Goal: Entertainment & Leisure: Consume media (video, audio)

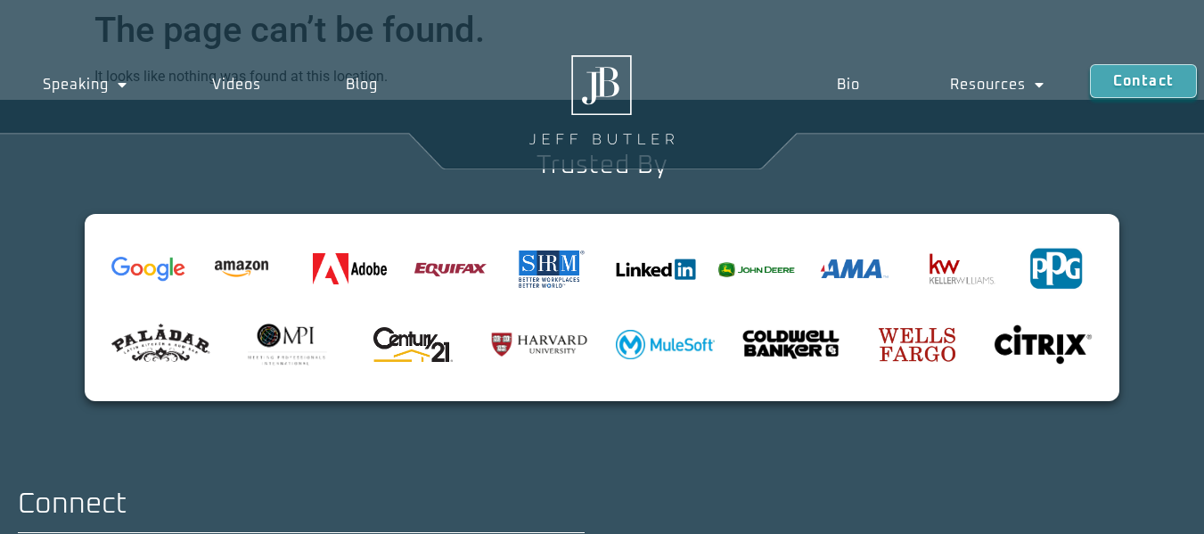
scroll to position [176, 0]
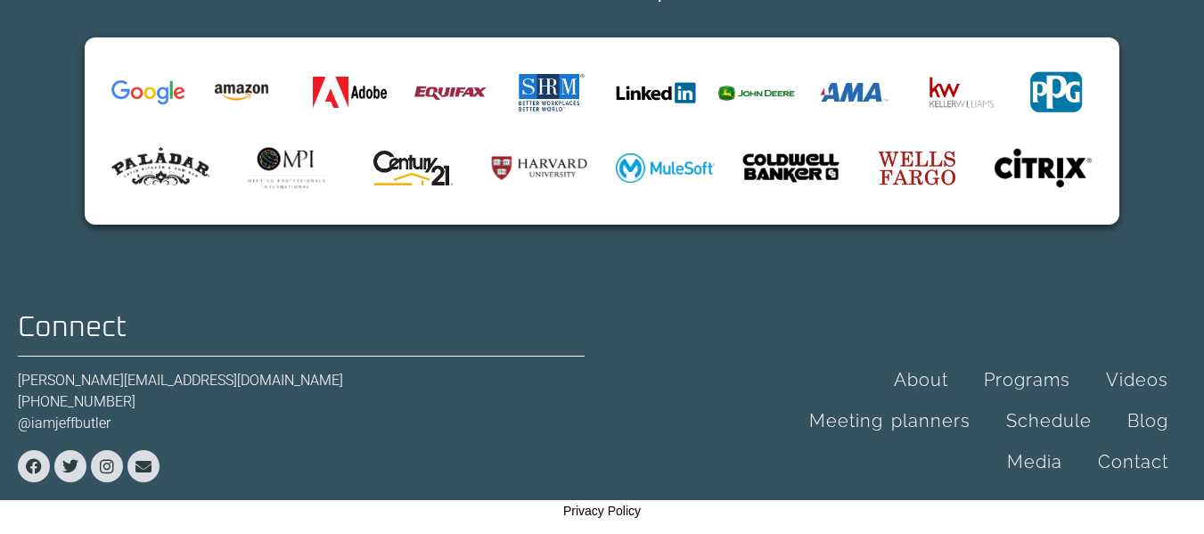
click at [130, 93] on img at bounding box center [148, 92] width 74 height 25
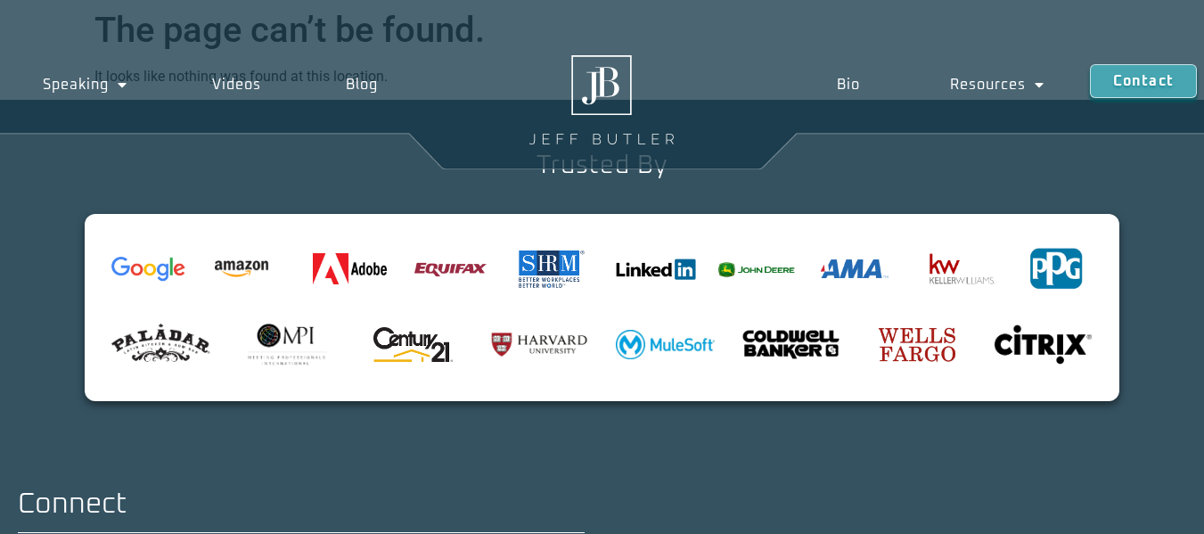
click at [185, 240] on div at bounding box center [602, 269] width 1000 height 74
click at [183, 264] on img at bounding box center [148, 269] width 74 height 25
click at [224, 80] on link "Videos" at bounding box center [236, 84] width 134 height 41
